Goal: Find specific page/section: Find specific page/section

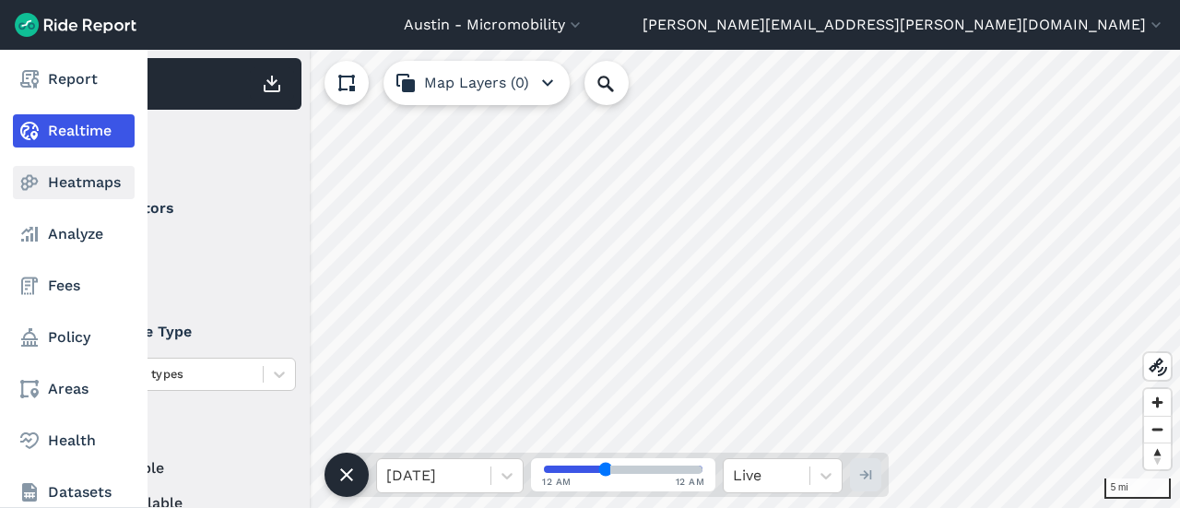
click at [68, 177] on link "Heatmaps" at bounding box center [74, 182] width 122 height 33
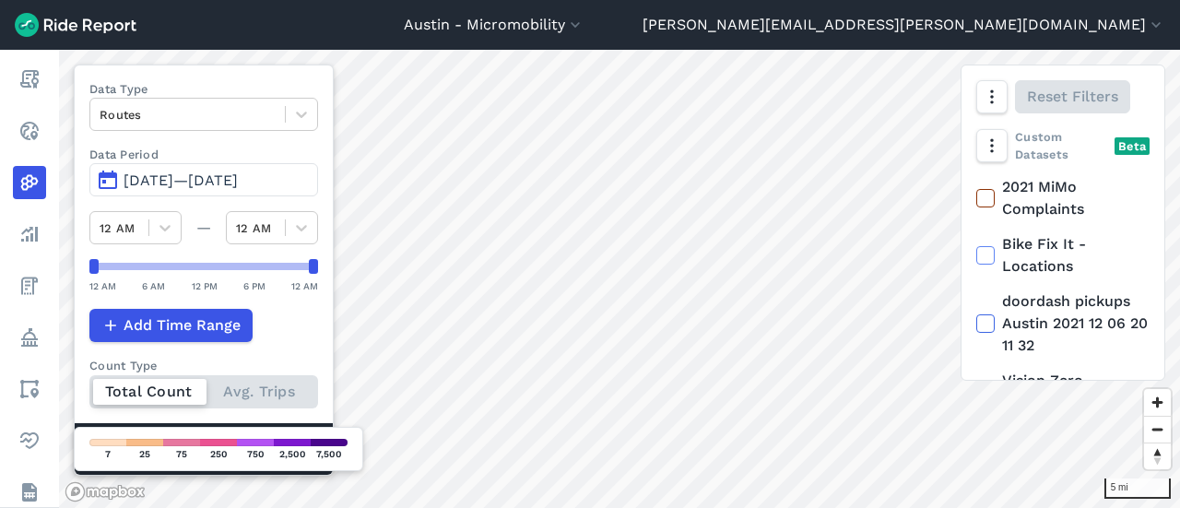
click at [199, 182] on span "[DATE]—[DATE]" at bounding box center [180, 180] width 114 height 18
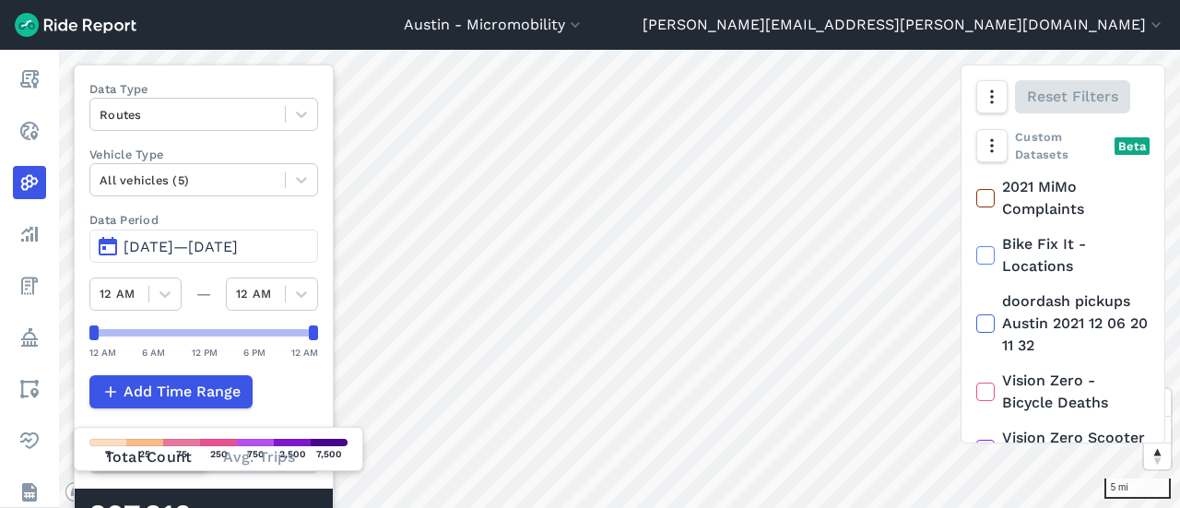
click at [210, 239] on span "[DATE]—[DATE]" at bounding box center [180, 247] width 114 height 18
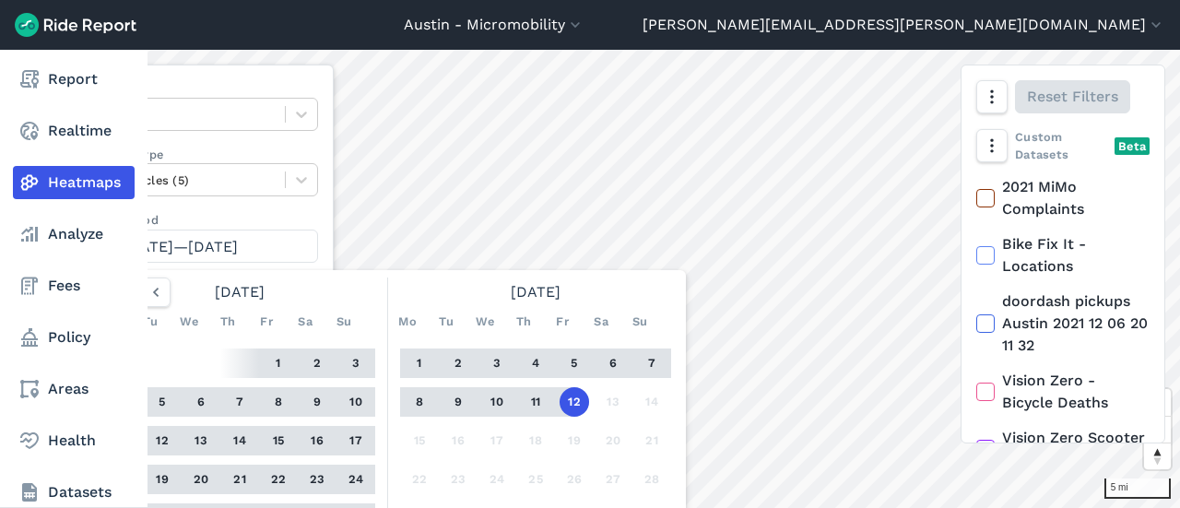
click at [63, 180] on link "Heatmaps" at bounding box center [74, 182] width 122 height 33
